Goal: Transaction & Acquisition: Purchase product/service

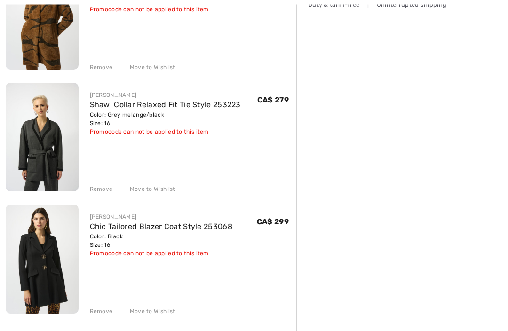
scroll to position [290, 0]
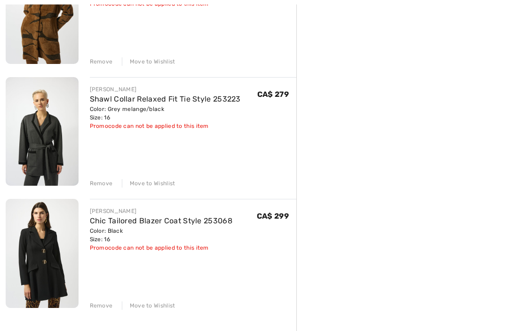
click at [506, 330] on div "Order Summary Details Items ( 4 ) CA$ 980.00 Promo code CA$ 0.00 Shipping Free …" at bounding box center [402, 157] width 212 height 803
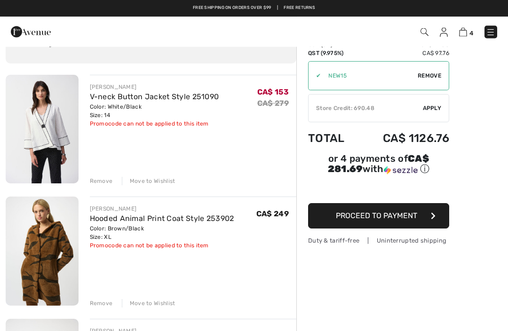
scroll to position [48, 0]
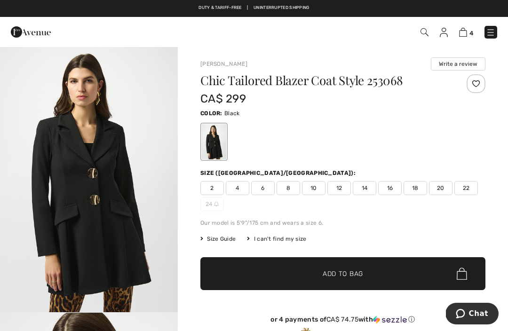
click at [466, 32] on img at bounding box center [463, 32] width 8 height 9
click at [441, 32] on img at bounding box center [444, 32] width 8 height 9
click at [440, 34] on img at bounding box center [444, 32] width 8 height 9
click at [444, 36] on img at bounding box center [444, 32] width 8 height 9
click at [444, 31] on img at bounding box center [444, 32] width 8 height 9
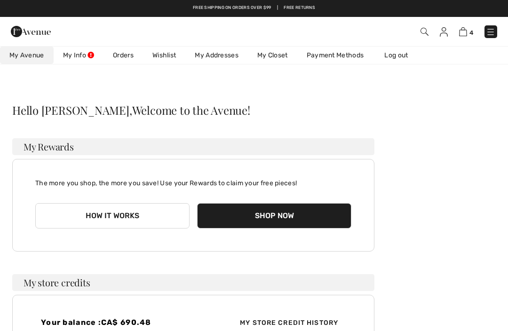
click at [443, 31] on img at bounding box center [444, 31] width 8 height 9
click at [422, 31] on img at bounding box center [424, 32] width 8 height 8
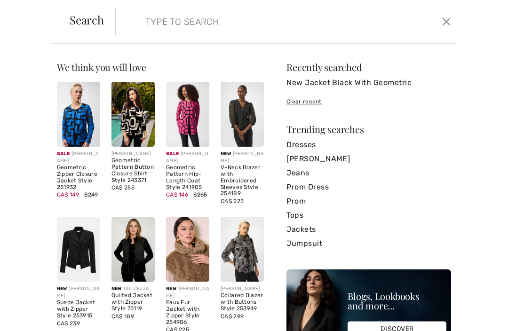
click at [423, 44] on div "We think you will love Sale JOSEPH RIBKOFF Geometric Zipper Closure Jacket Styl…" at bounding box center [254, 187] width 508 height 287
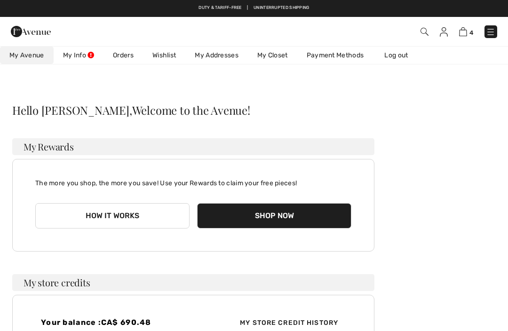
click at [417, 33] on span "4" at bounding box center [358, 31] width 278 height 13
click at [425, 28] on img at bounding box center [424, 32] width 8 height 8
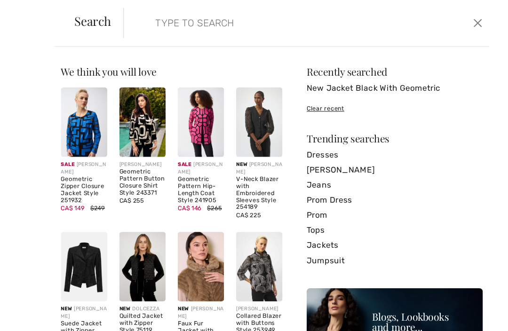
click at [129, 22] on form "Clear" at bounding box center [277, 22] width 324 height 28
click at [143, 22] on input "search" at bounding box center [251, 22] width 226 height 28
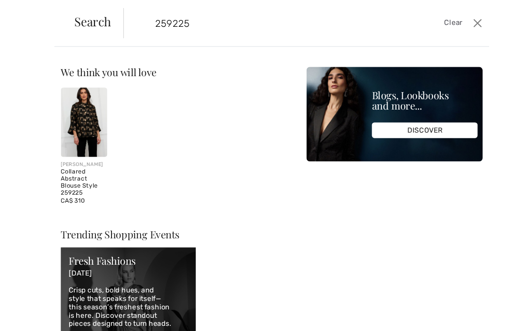
type input "259225"
click at [80, 112] on img at bounding box center [78, 114] width 43 height 65
click at [78, 87] on img at bounding box center [78, 114] width 43 height 65
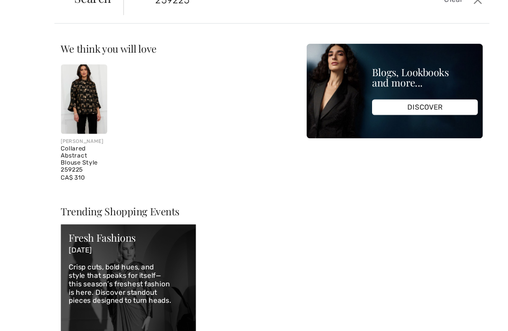
scroll to position [0, 0]
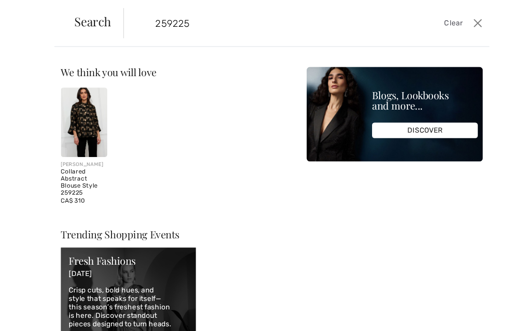
click at [79, 110] on img at bounding box center [78, 114] width 43 height 65
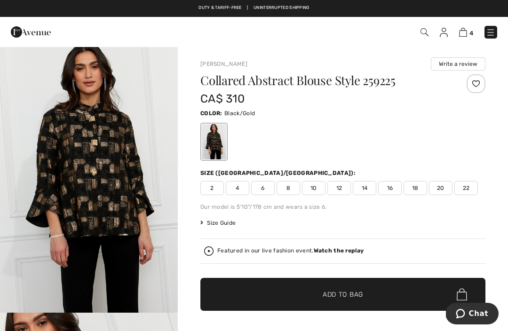
click at [391, 190] on span "16" at bounding box center [390, 188] width 24 height 14
click at [339, 294] on span "Add to Bag" at bounding box center [342, 295] width 40 height 10
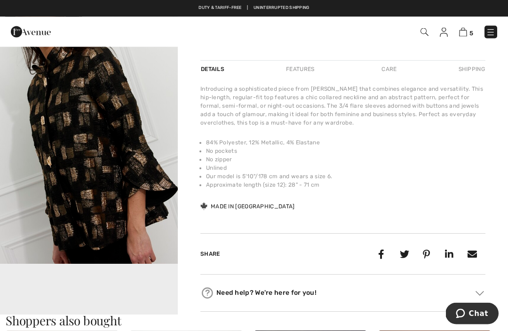
scroll to position [303, 0]
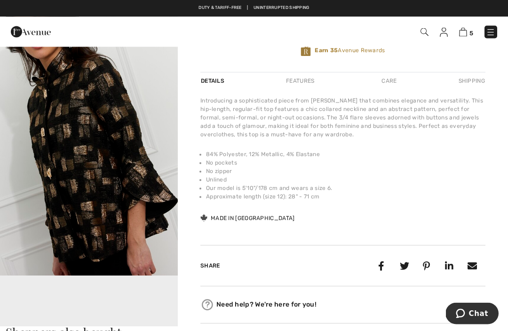
click at [460, 36] on img at bounding box center [463, 32] width 8 height 9
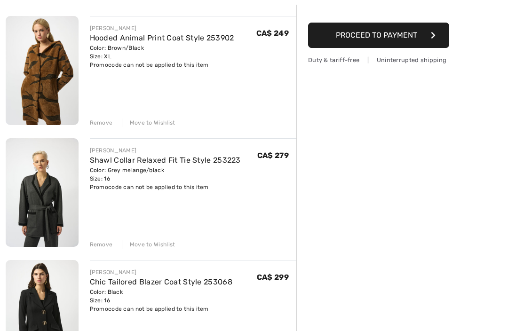
scroll to position [249, 0]
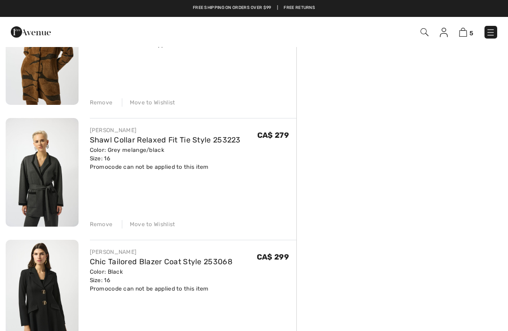
click at [103, 225] on div "Remove" at bounding box center [101, 224] width 23 height 8
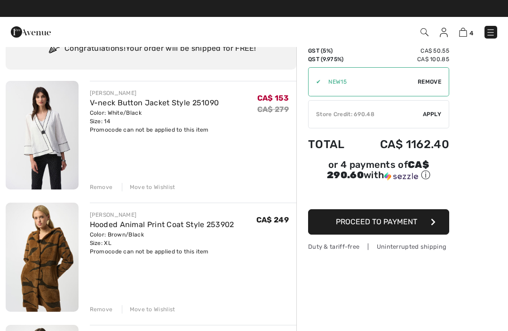
scroll to position [41, 0]
